Goal: Task Accomplishment & Management: Manage account settings

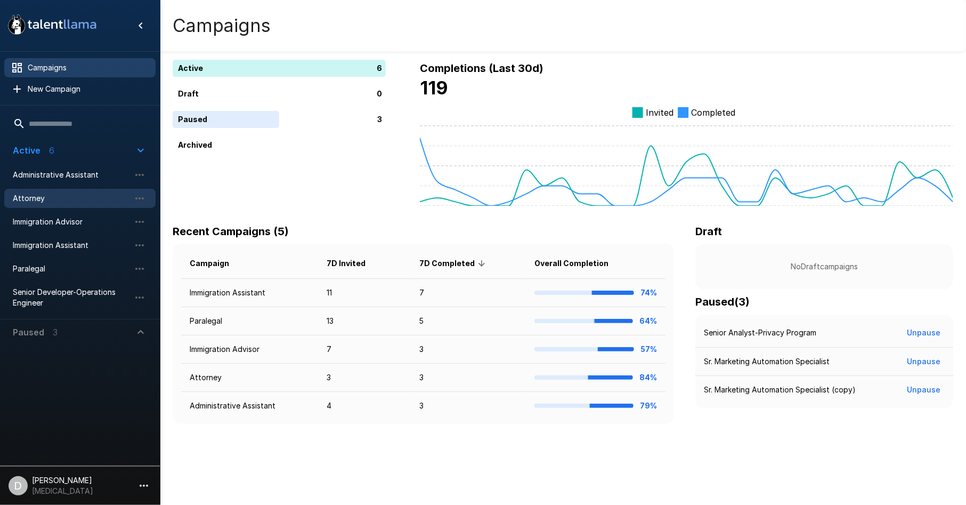
click at [71, 196] on span "Attorney" at bounding box center [71, 198] width 117 height 11
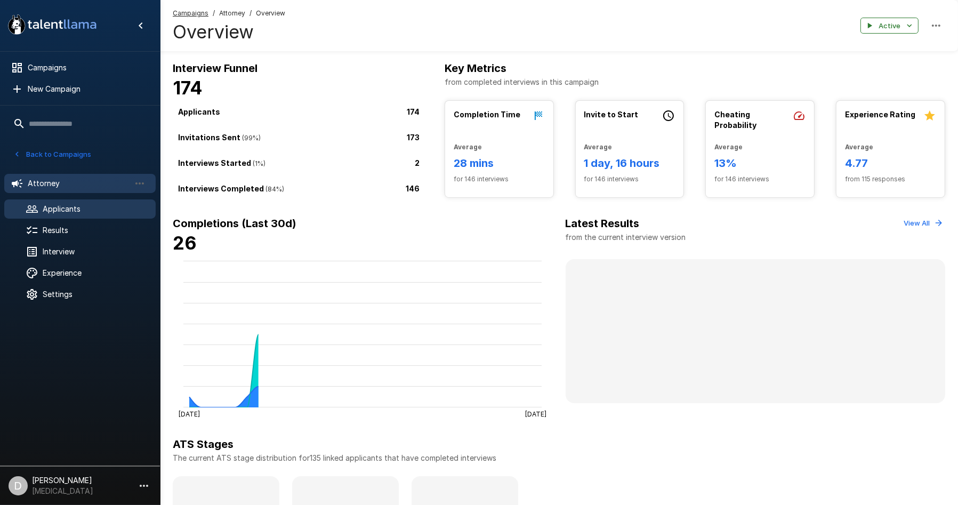
click at [77, 210] on span "Applicants" at bounding box center [95, 209] width 104 height 11
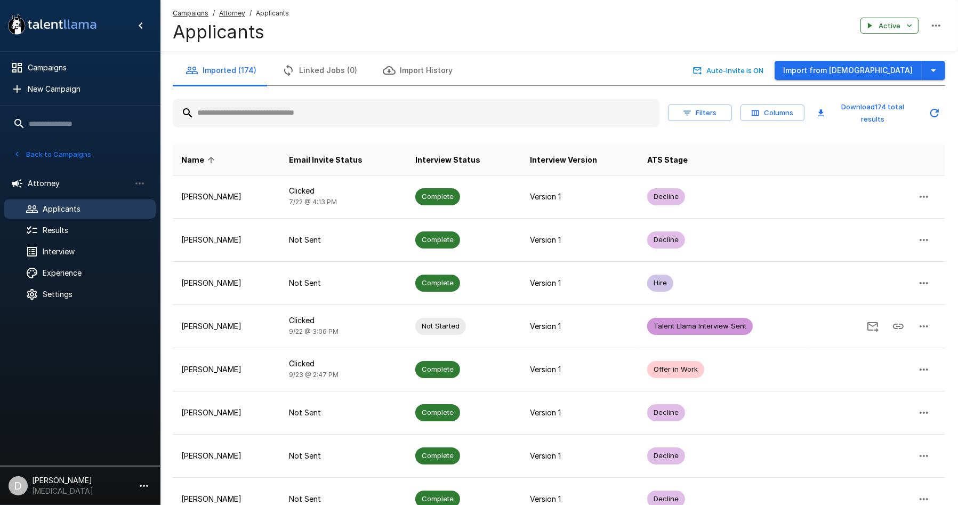
click at [318, 131] on div "Filters Columns Download 174 total results" at bounding box center [559, 112] width 772 height 37
click at [320, 123] on div at bounding box center [416, 113] width 487 height 29
click at [326, 108] on input "text" at bounding box center [416, 112] width 487 height 19
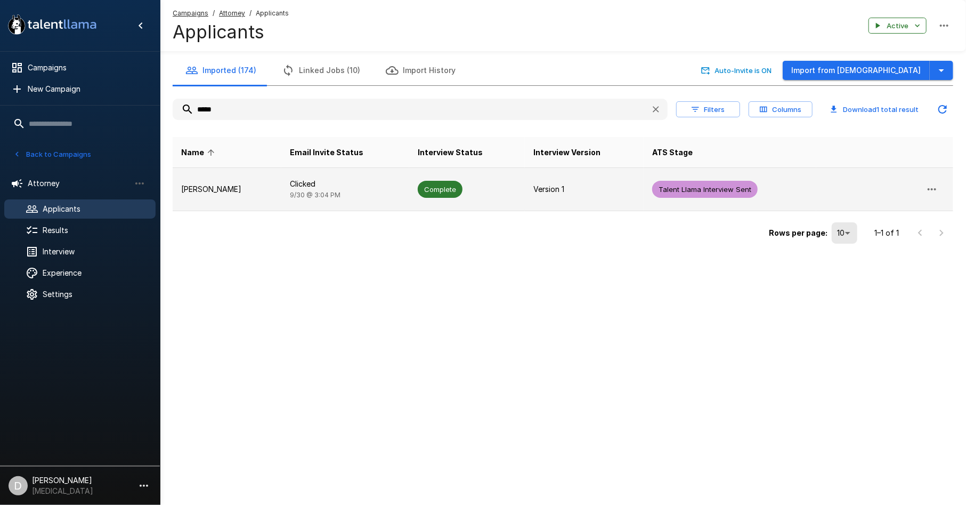
type input "*****"
click at [301, 186] on td "Clicked 9/30 @ 3:04 PM" at bounding box center [345, 189] width 128 height 43
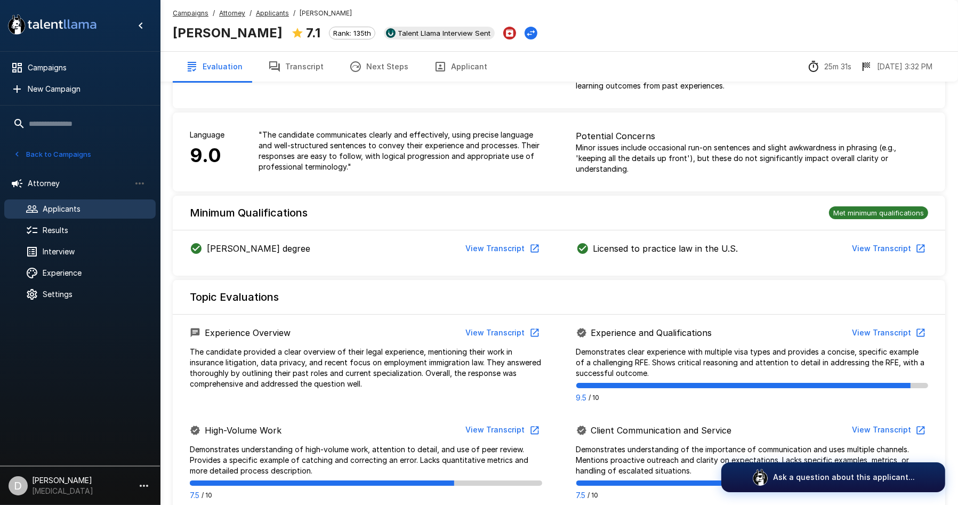
scroll to position [59, 0]
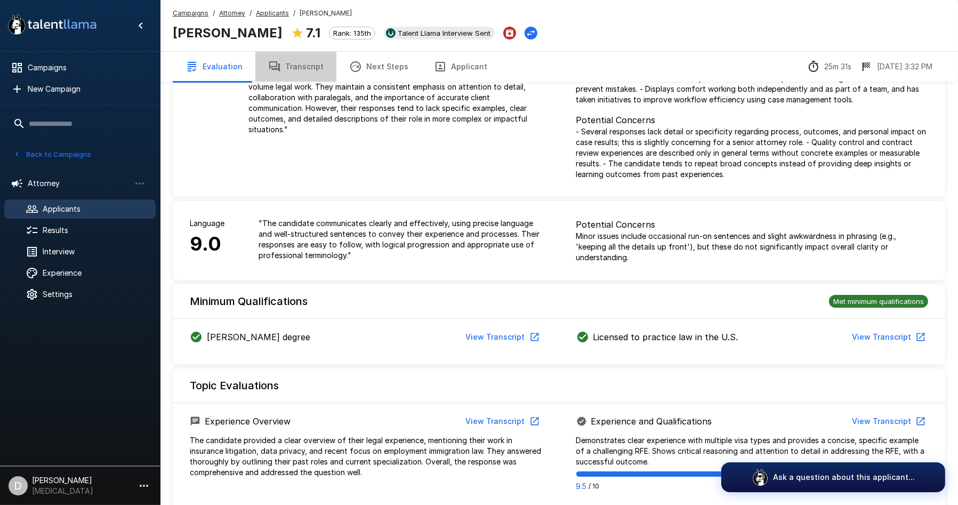
click at [310, 66] on button "Transcript" at bounding box center [295, 67] width 81 height 30
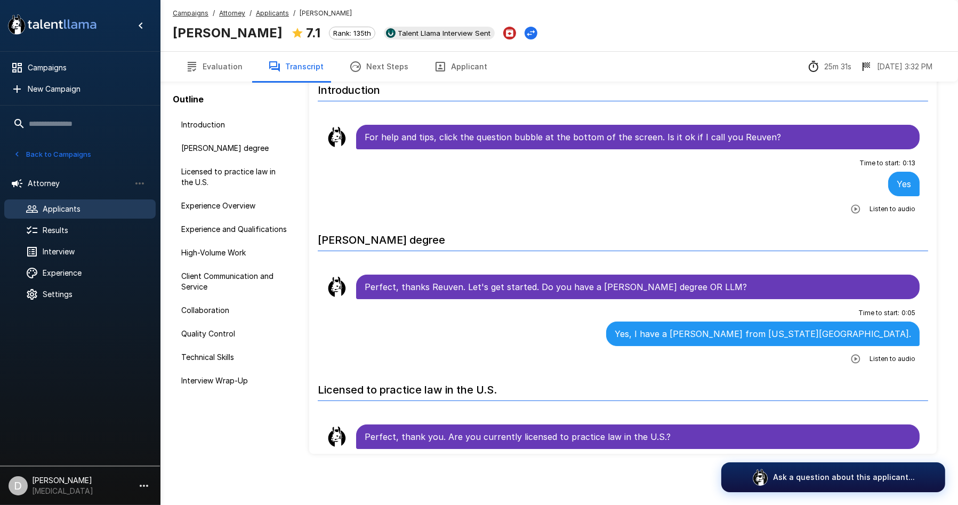
scroll to position [50, 0]
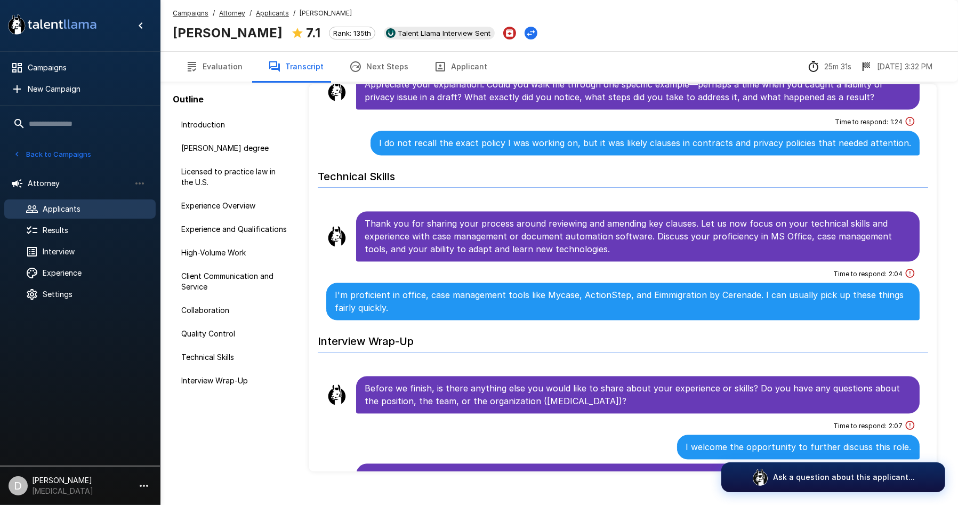
scroll to position [50, 0]
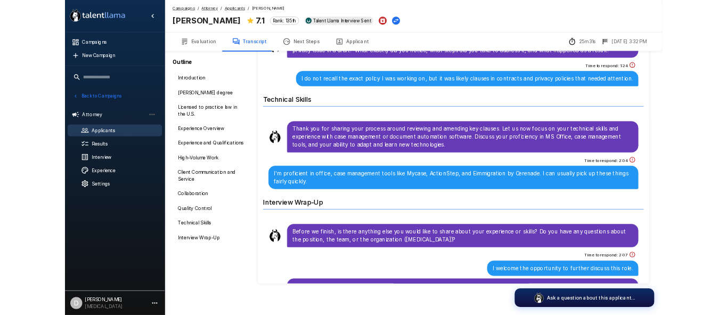
scroll to position [50, 0]
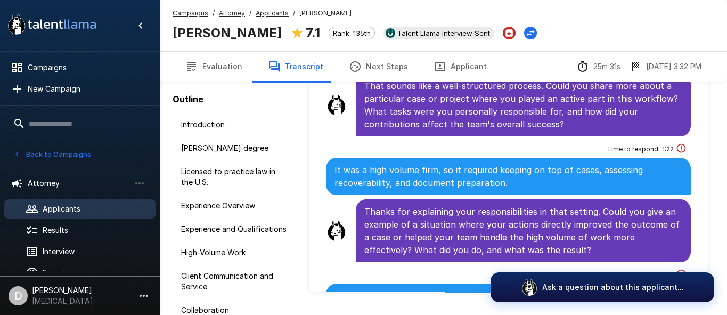
scroll to position [2990, 0]
